Goal: Task Accomplishment & Management: Manage account settings

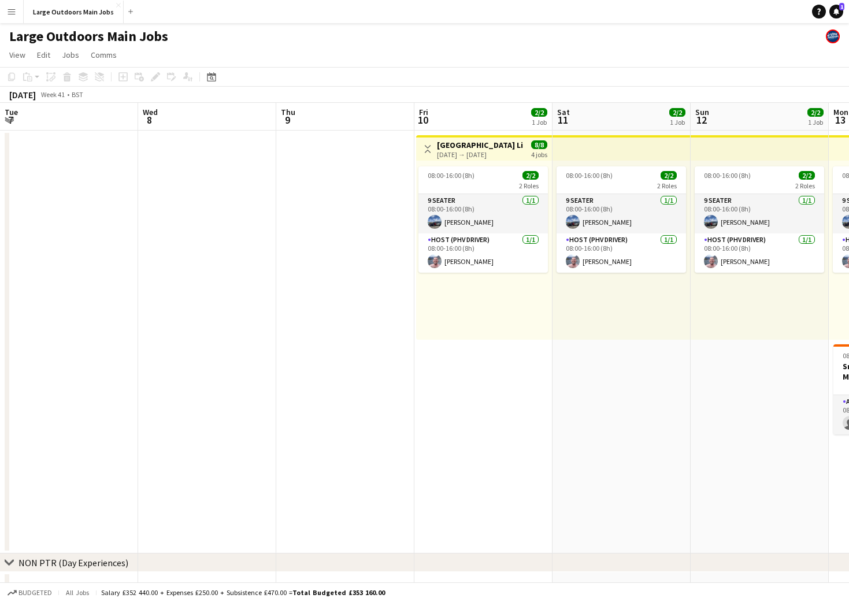
scroll to position [0, 325]
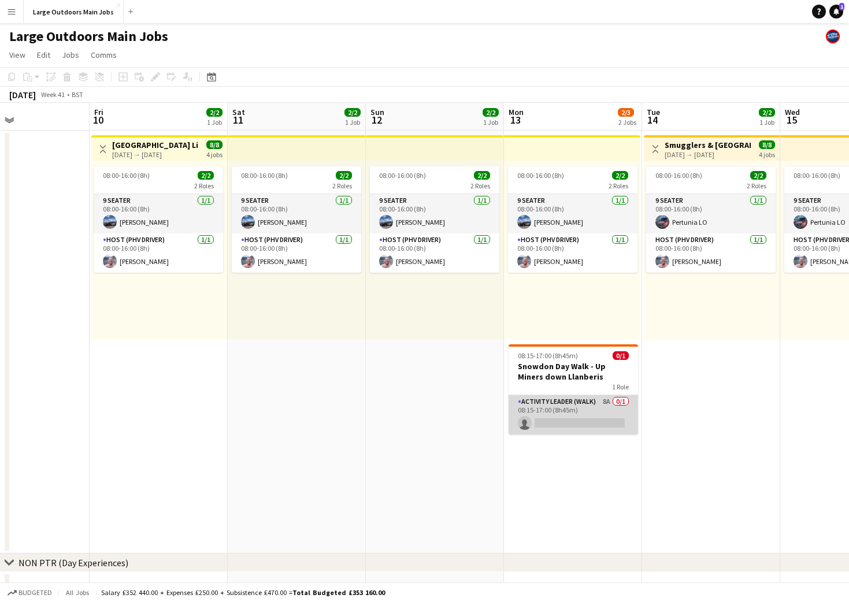
click at [565, 406] on app-card-role "Activity Leader (Walk) 8A 0/1 08:15-17:00 (8h45m) single-neutral-actions" at bounding box center [572, 414] width 129 height 39
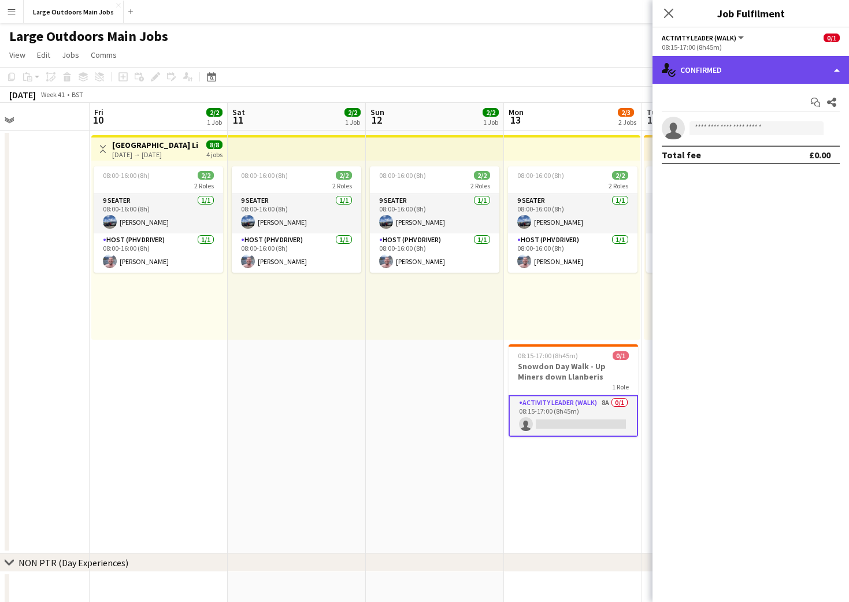
click at [745, 79] on div "single-neutral-actions-check-2 Confirmed" at bounding box center [750, 70] width 196 height 28
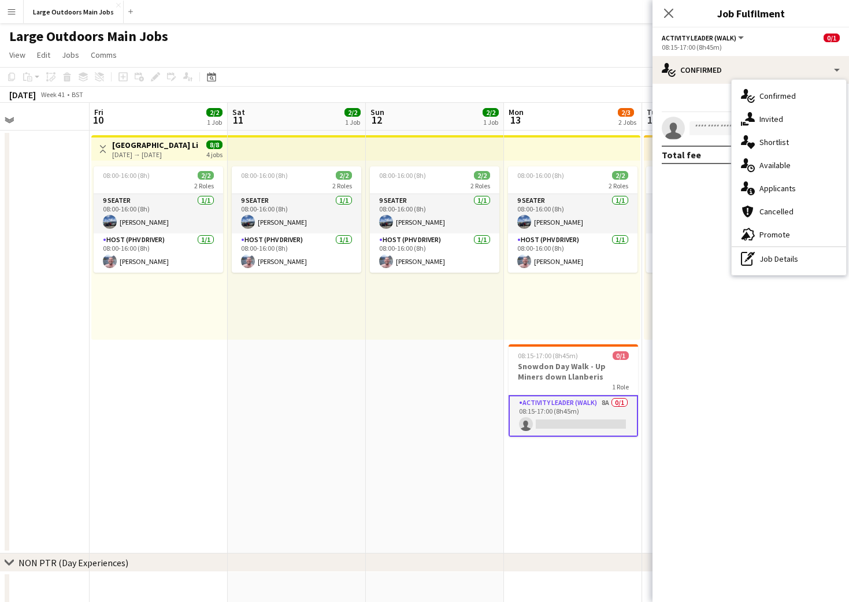
click at [781, 187] on span "Applicants" at bounding box center [777, 188] width 36 height 10
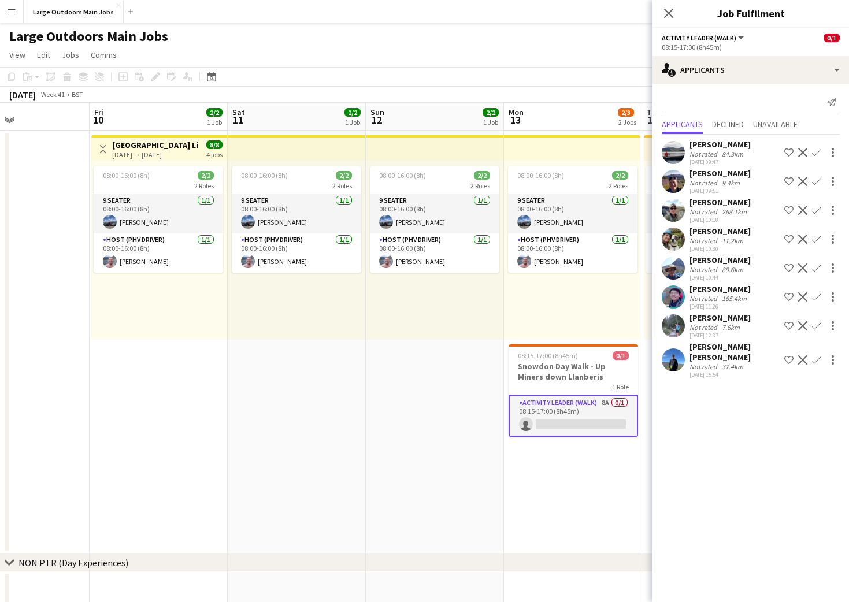
click at [704, 362] on div "Not rated" at bounding box center [704, 366] width 30 height 9
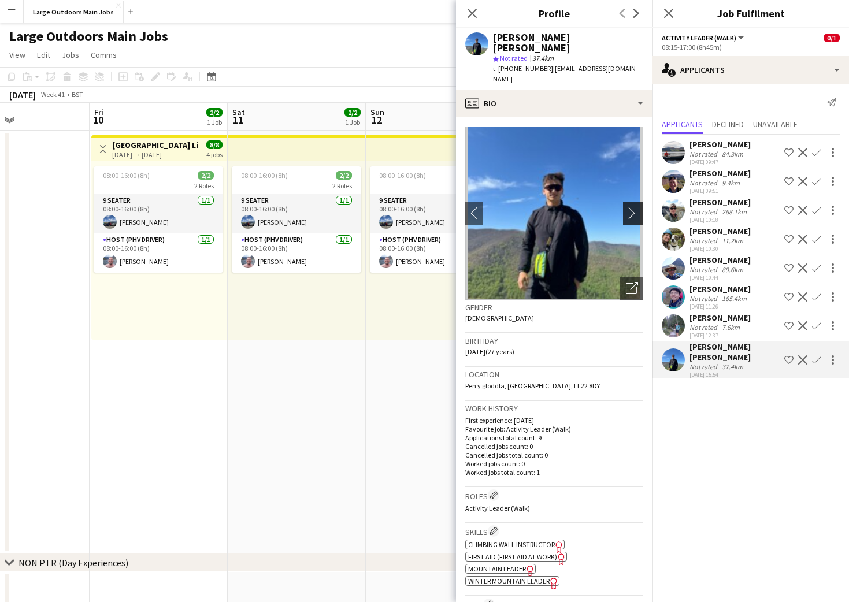
click at [636, 207] on app-icon "chevron-right" at bounding box center [635, 213] width 18 height 12
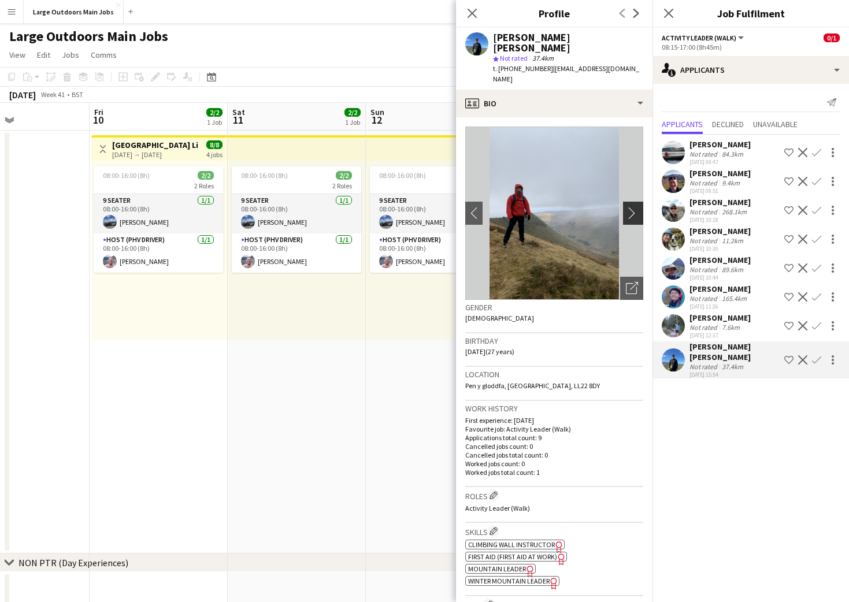
click at [631, 207] on app-icon "chevron-right" at bounding box center [635, 213] width 18 height 12
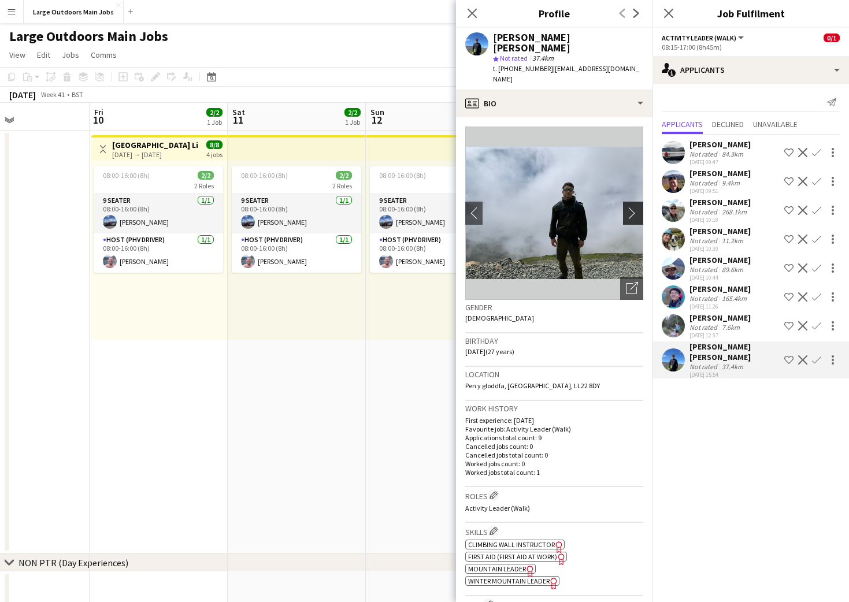
click at [631, 207] on app-icon "chevron-right" at bounding box center [635, 213] width 18 height 12
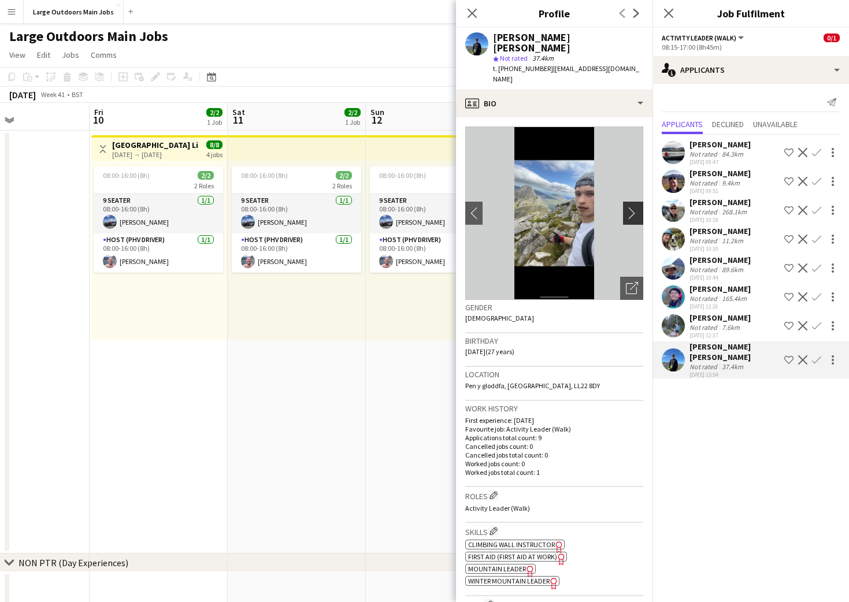
click at [634, 207] on app-icon "chevron-right" at bounding box center [635, 213] width 18 height 12
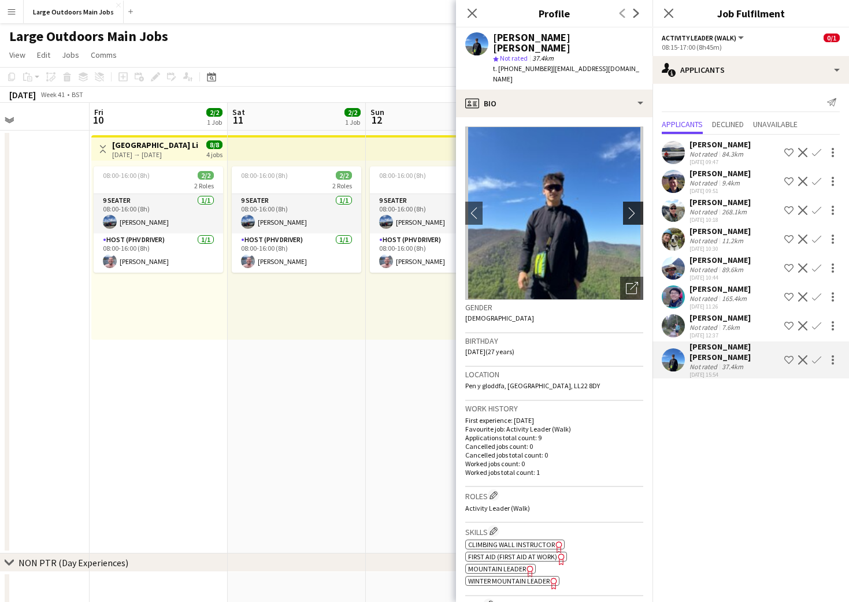
click at [634, 207] on app-icon "chevron-right" at bounding box center [635, 213] width 18 height 12
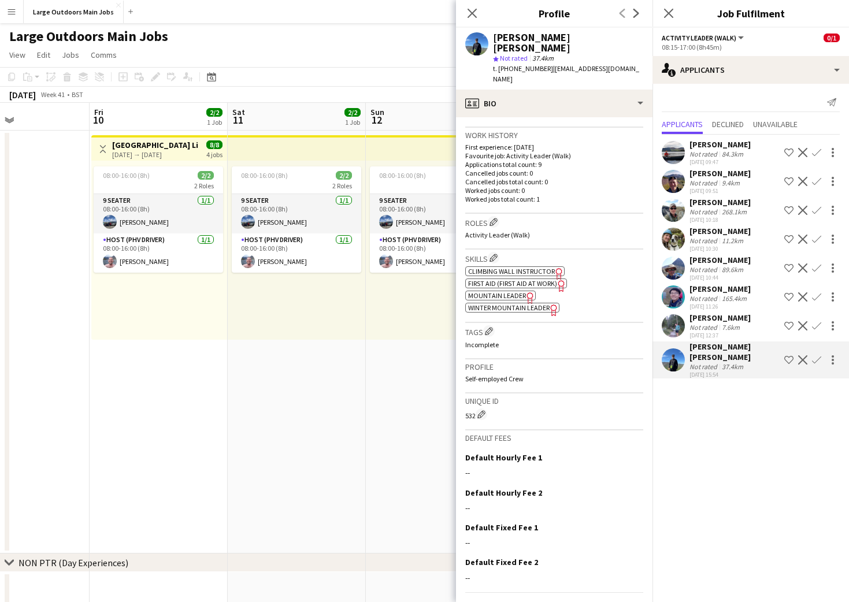
scroll to position [0, 0]
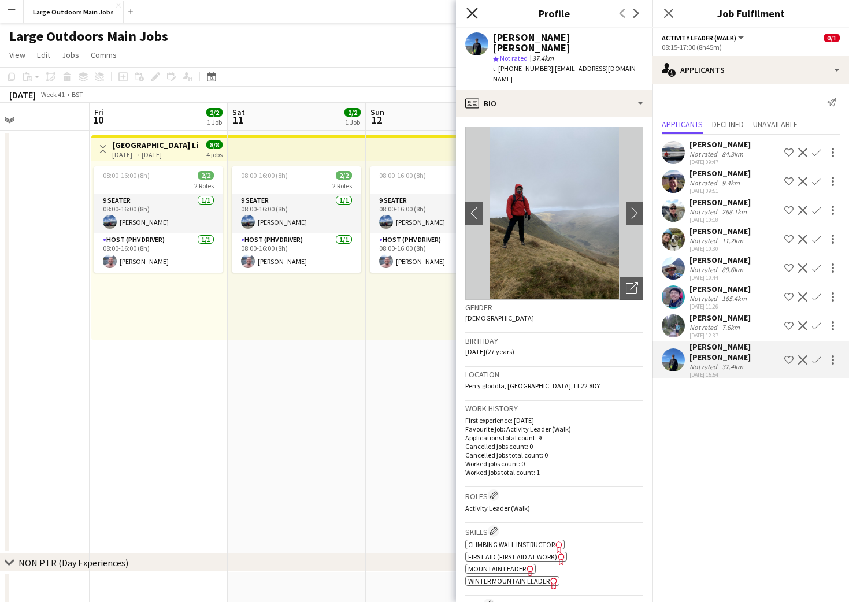
click at [471, 14] on icon at bounding box center [471, 13] width 11 height 11
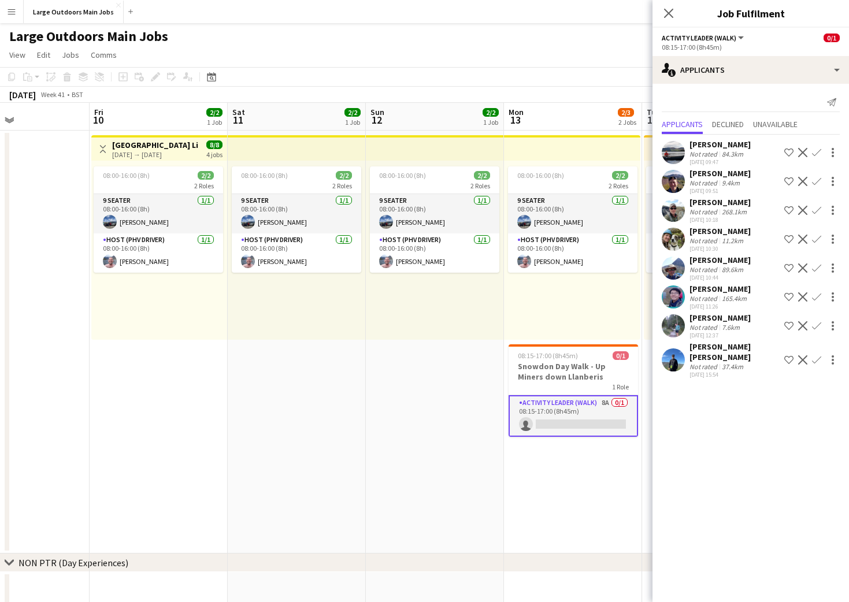
click at [678, 322] on app-user-avatar at bounding box center [673, 325] width 23 height 23
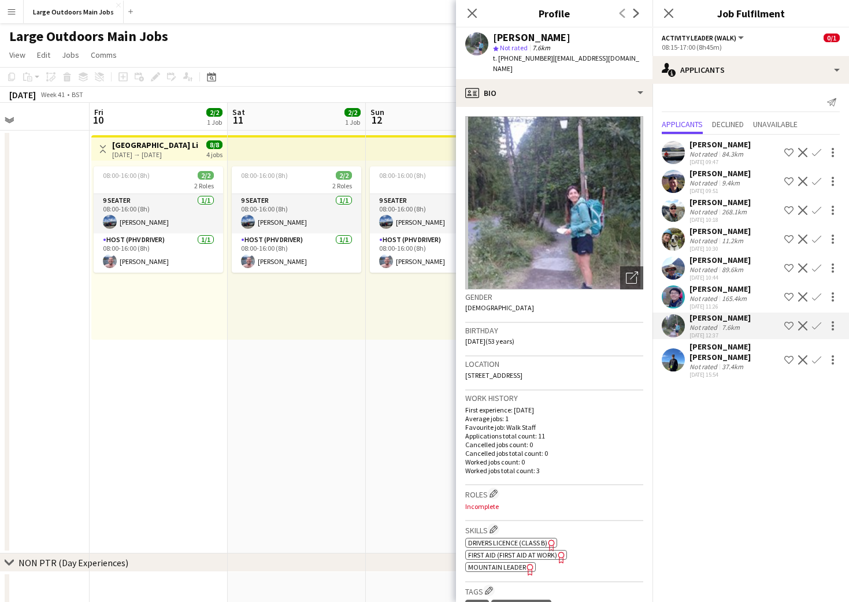
click at [707, 362] on div "Not rated" at bounding box center [704, 366] width 30 height 9
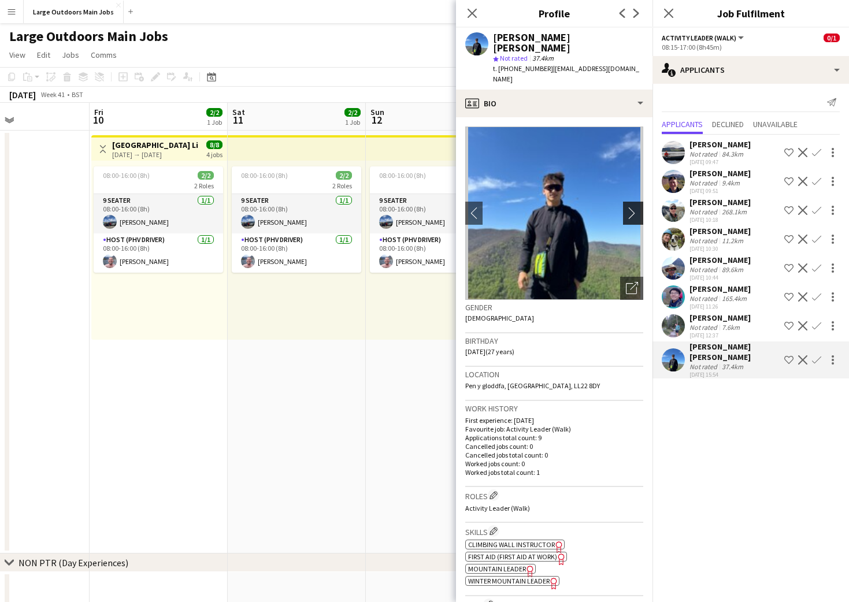
click at [634, 207] on app-icon "chevron-right" at bounding box center [635, 213] width 18 height 12
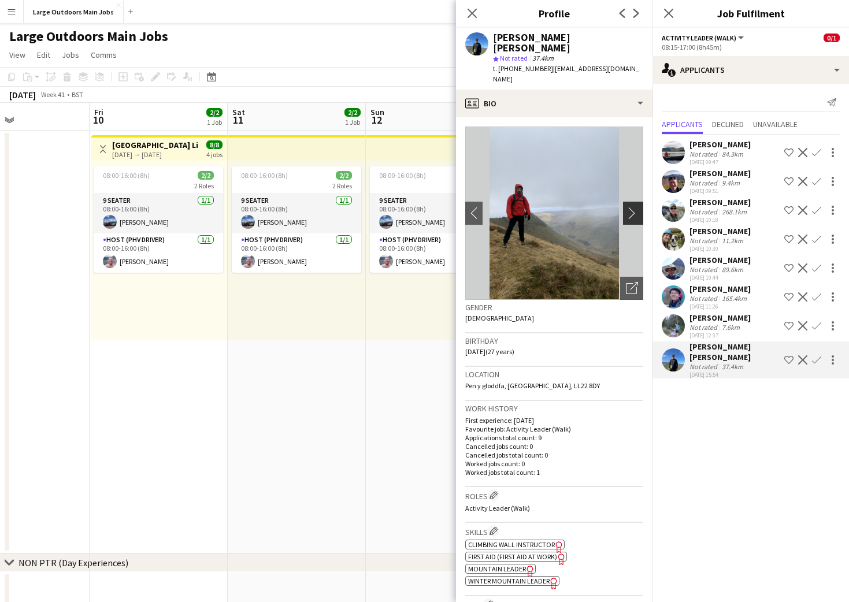
click at [629, 207] on app-icon "chevron-right" at bounding box center [635, 213] width 18 height 12
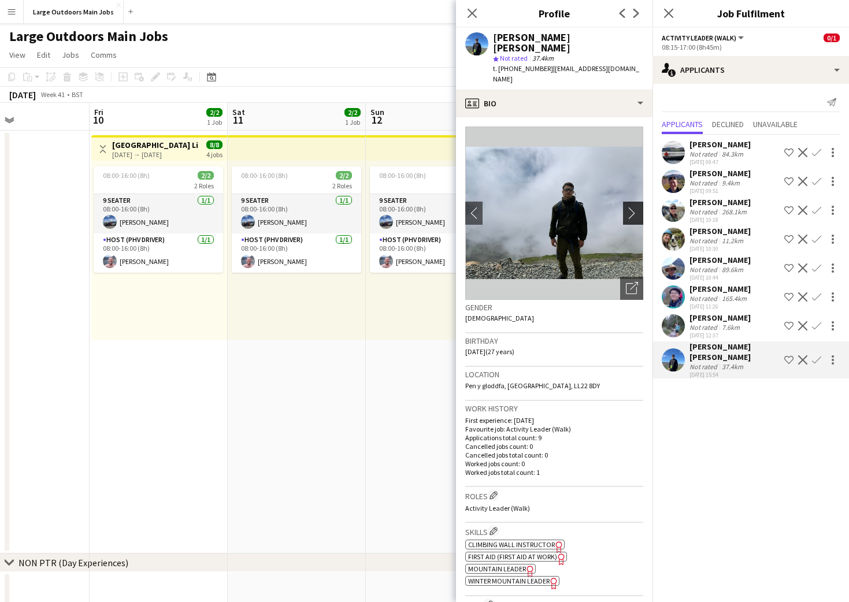
click at [629, 207] on app-icon "chevron-right" at bounding box center [635, 213] width 18 height 12
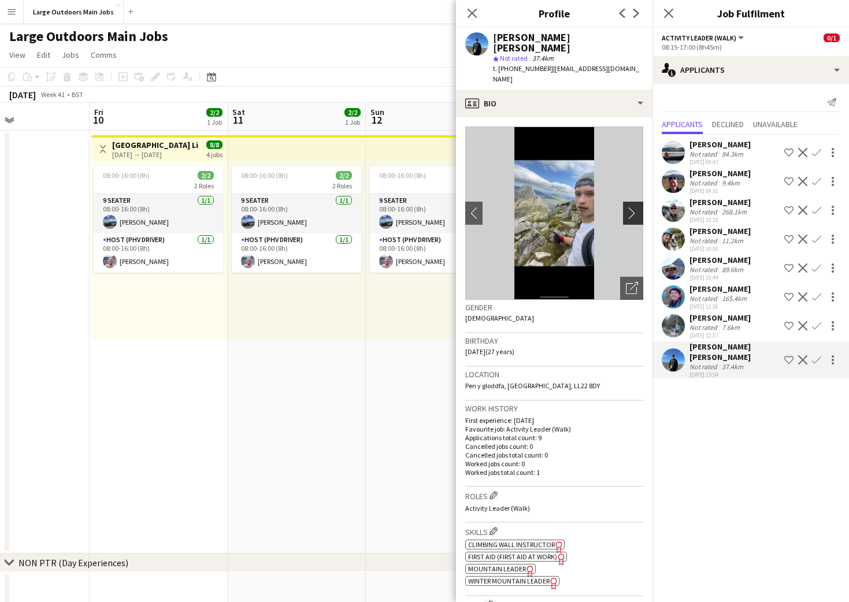
click at [629, 207] on app-icon "chevron-right" at bounding box center [635, 213] width 18 height 12
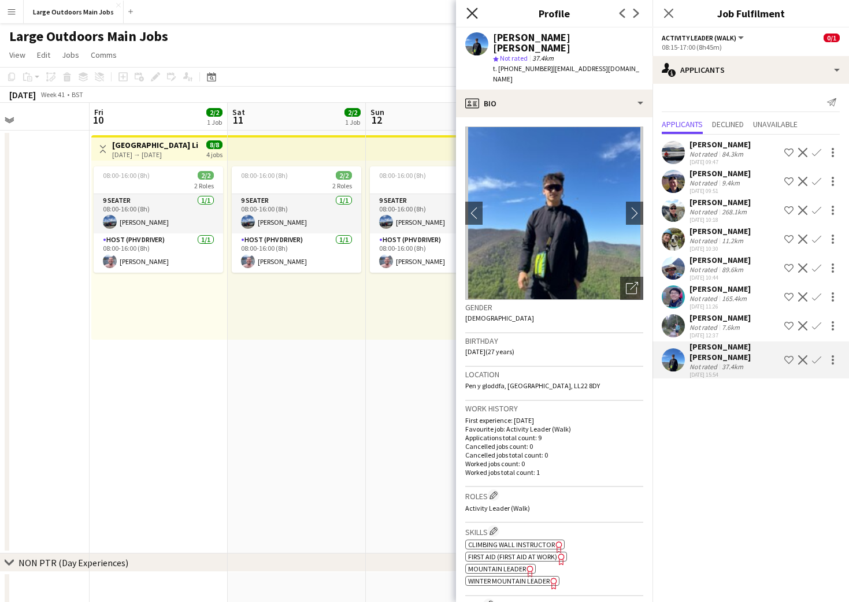
click at [473, 15] on icon "Close pop-in" at bounding box center [471, 13] width 11 height 11
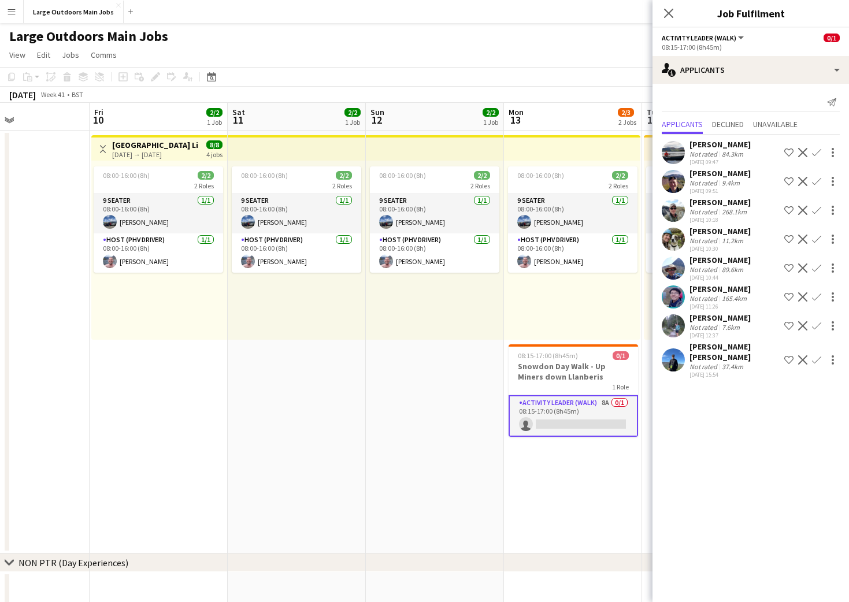
click at [672, 13] on icon "Close pop-in" at bounding box center [668, 13] width 9 height 9
